Goal: Task Accomplishment & Management: Manage account settings

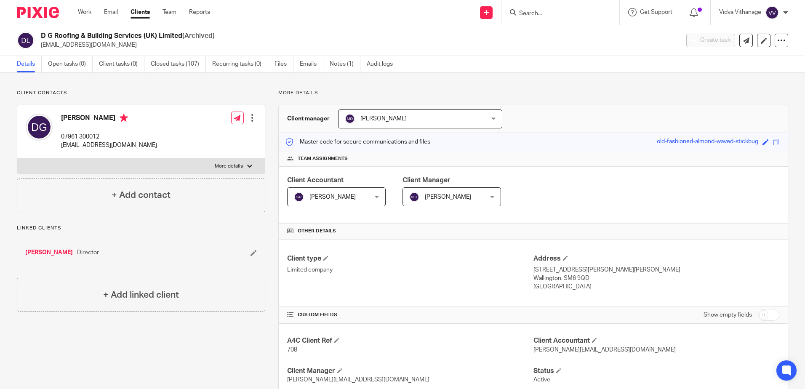
click at [570, 17] on input "Search" at bounding box center [557, 14] width 76 height 8
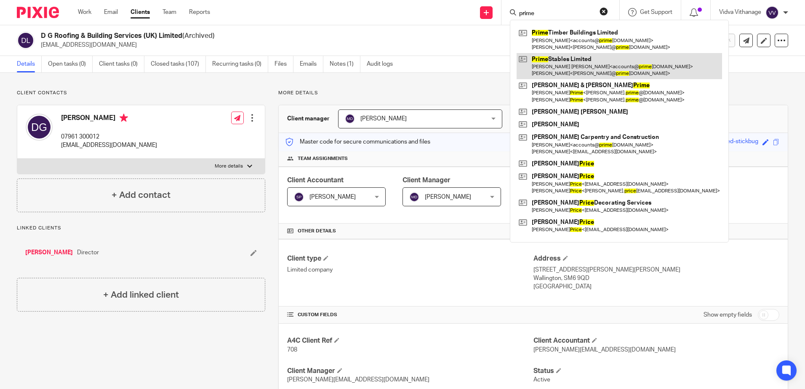
type input "prime"
click at [538, 69] on link at bounding box center [620, 66] width 206 height 26
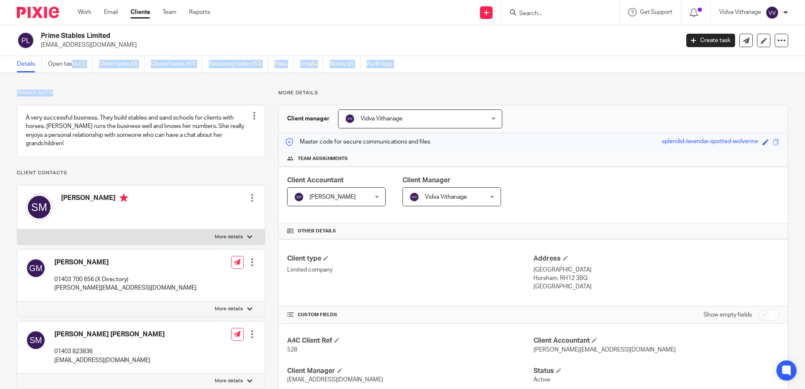
click at [72, 72] on main "Prime Stables Limited accounts@primestables.co.uk Create task Update from Compa…" at bounding box center [402, 194] width 805 height 389
click at [75, 69] on link "Open tasks (1)" at bounding box center [70, 64] width 45 height 16
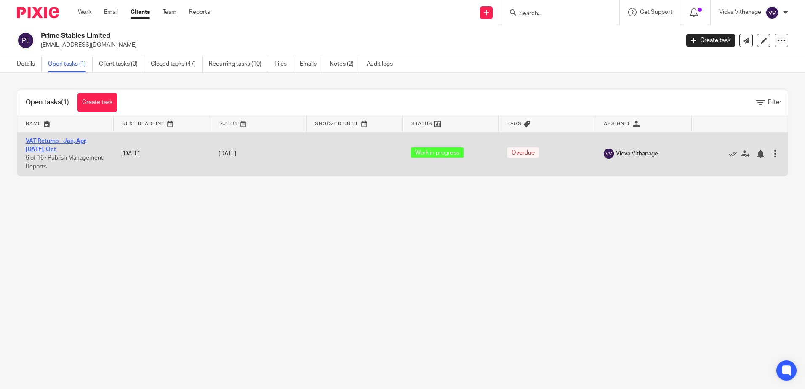
click at [82, 141] on link "VAT Returns - Jan, Apr, [DATE], Oct" at bounding box center [56, 145] width 61 height 14
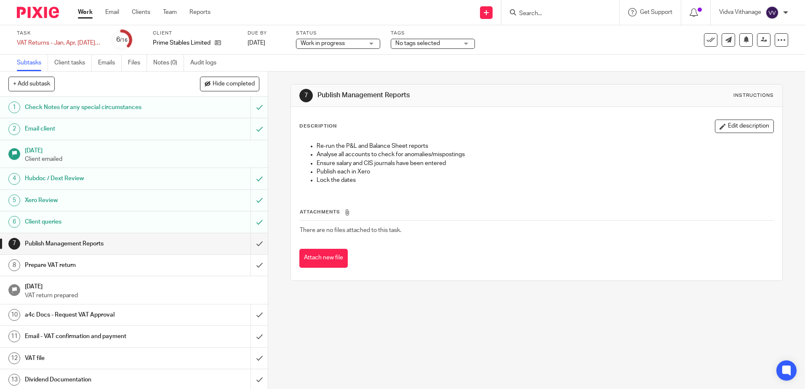
click at [347, 41] on span "Work in progress" at bounding box center [332, 43] width 63 height 9
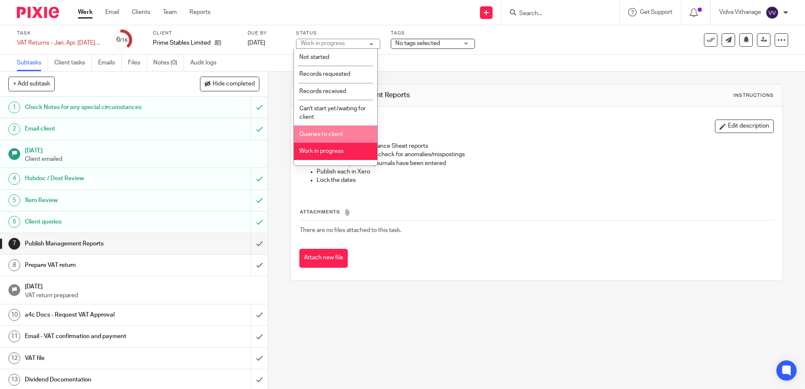
scroll to position [63, 0]
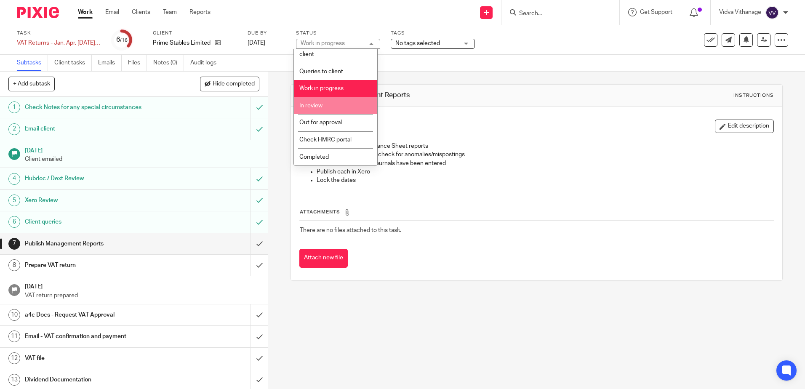
click at [347, 106] on li "In review" at bounding box center [335, 105] width 83 height 17
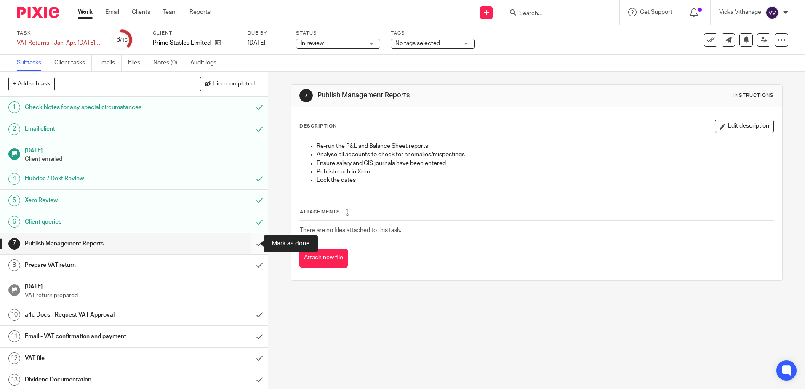
click at [249, 244] on input "submit" at bounding box center [134, 243] width 268 height 21
click at [244, 266] on input "submit" at bounding box center [134, 265] width 268 height 21
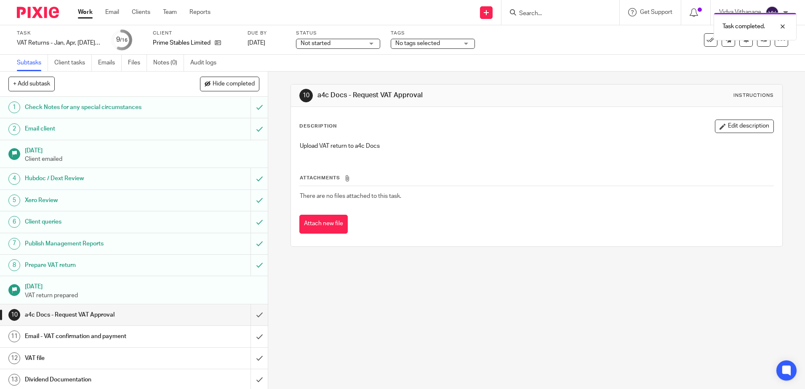
click at [329, 45] on span "Not started" at bounding box center [332, 43] width 63 height 9
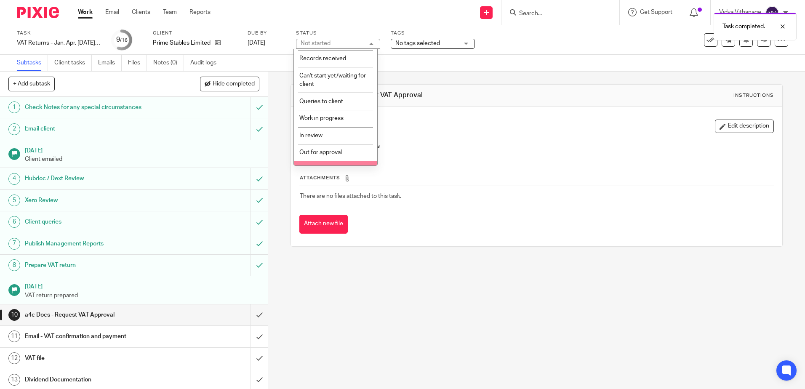
scroll to position [63, 0]
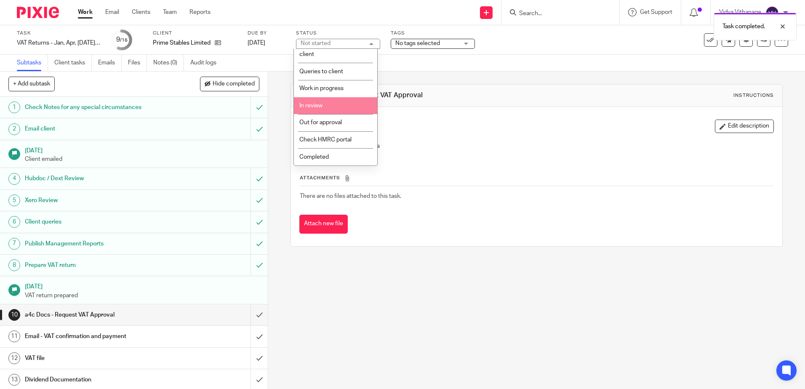
click at [325, 107] on li "In review" at bounding box center [335, 105] width 83 height 17
